Goal: Task Accomplishment & Management: Manage account settings

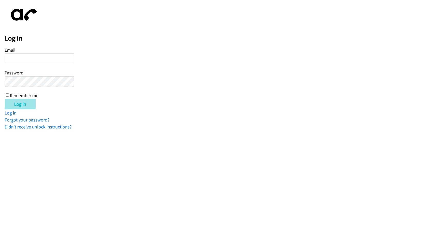
type input "barmstrong@lendingpoint.com"
click at [13, 108] on input "Log in" at bounding box center [20, 104] width 31 height 10
type input "barmstrong@lendingpoint.com"
click at [20, 107] on input "Log in" at bounding box center [20, 104] width 31 height 10
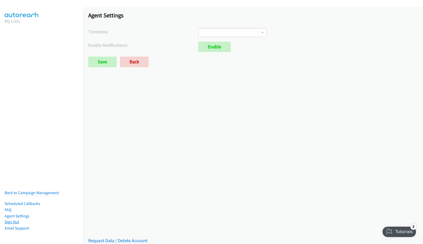
click at [10, 219] on link "Sign Out" at bounding box center [12, 221] width 14 height 5
